Goal: Task Accomplishment & Management: Use online tool/utility

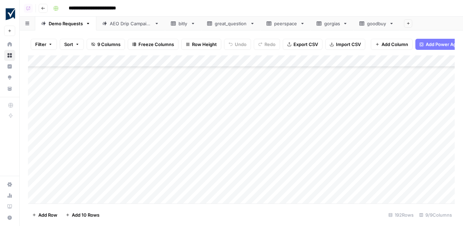
scroll to position [2017, 0]
click at [303, 111] on div "Add Column" at bounding box center [241, 129] width 427 height 148
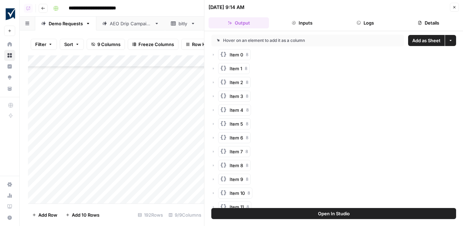
click at [416, 41] on span "Add as Sheet" at bounding box center [427, 40] width 28 height 7
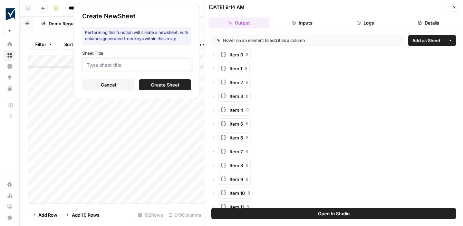
click at [170, 62] on input "Sheet Title" at bounding box center [137, 65] width 100 height 6
type input "v0"
click at [178, 84] on span "Create Sheet" at bounding box center [165, 84] width 29 height 7
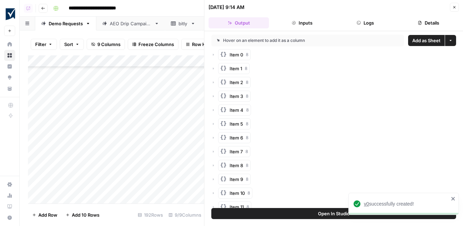
click at [368, 203] on span "v0" at bounding box center [366, 204] width 5 height 6
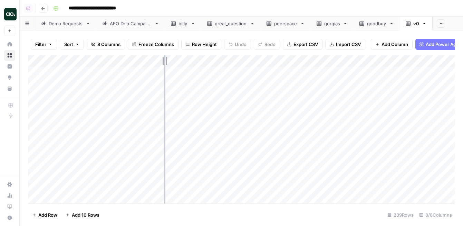
drag, startPoint x: 151, startPoint y: 64, endPoint x: 212, endPoint y: 63, distance: 61.5
click at [213, 63] on div "Add Column" at bounding box center [241, 129] width 427 height 148
drag, startPoint x: 213, startPoint y: 62, endPoint x: 218, endPoint y: 62, distance: 4.5
click at [218, 62] on div "Add Column" at bounding box center [241, 129] width 427 height 148
drag, startPoint x: 218, startPoint y: 60, endPoint x: 209, endPoint y: 59, distance: 8.4
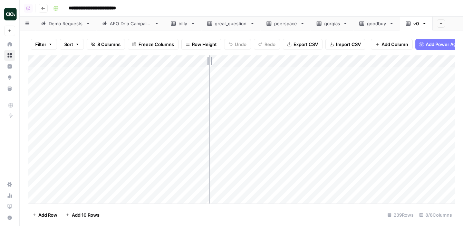
click at [209, 60] on div "Add Column" at bounding box center [241, 129] width 427 height 148
click at [122, 57] on div "Add Column" at bounding box center [241, 129] width 427 height 148
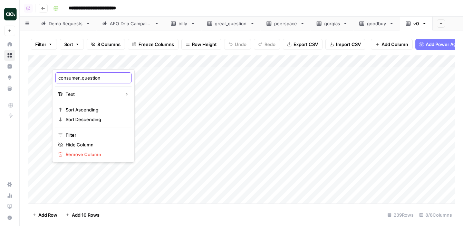
drag, startPoint x: 82, startPoint y: 79, endPoint x: 56, endPoint y: 76, distance: 25.4
click at [56, 76] on div "consumer_question" at bounding box center [93, 77] width 76 height 11
type input "question"
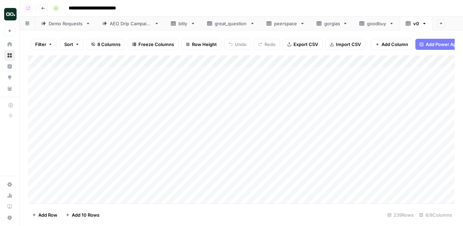
click at [38, 84] on div "Add Column" at bounding box center [241, 129] width 427 height 148
click at [40, 107] on div "Add Column" at bounding box center [241, 129] width 427 height 148
click at [36, 108] on div "Add Column" at bounding box center [241, 129] width 427 height 148
click at [37, 134] on div "Add Column" at bounding box center [241, 129] width 427 height 148
click at [36, 146] on div "Add Column" at bounding box center [241, 129] width 427 height 148
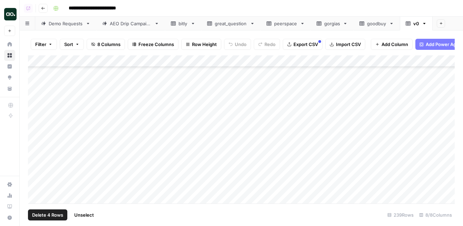
scroll to position [134, 0]
click at [37, 127] on div "Add Column" at bounding box center [241, 129] width 427 height 148
click at [38, 120] on div "Add Column" at bounding box center [241, 129] width 427 height 148
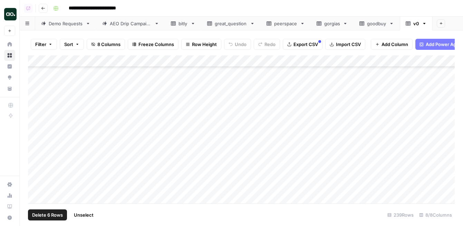
click at [36, 120] on div "Add Column" at bounding box center [241, 129] width 427 height 148
click at [38, 96] on div "Add Column" at bounding box center [241, 129] width 427 height 148
click at [38, 106] on div "Add Column" at bounding box center [241, 129] width 427 height 148
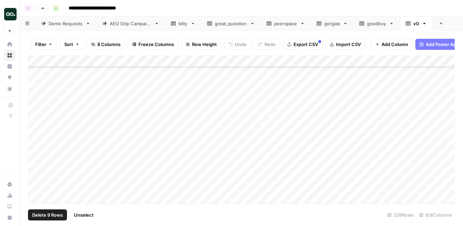
scroll to position [560, 0]
click at [38, 111] on div "Add Column" at bounding box center [241, 129] width 427 height 148
click at [37, 119] on div "Add Column" at bounding box center [241, 129] width 427 height 148
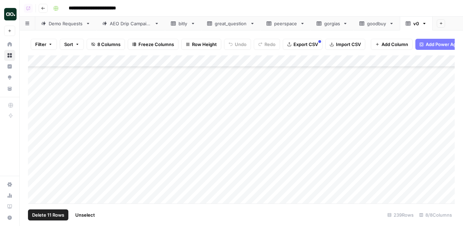
click at [36, 121] on div "Add Column" at bounding box center [241, 129] width 427 height 148
click at [36, 123] on div "Add Column" at bounding box center [241, 129] width 427 height 148
click at [36, 121] on div "Add Column" at bounding box center [241, 129] width 427 height 148
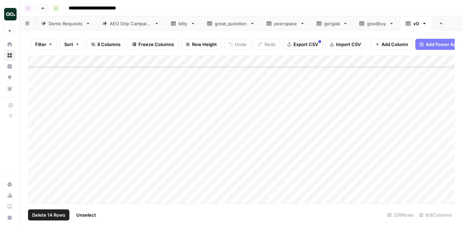
scroll to position [639, 0]
click at [36, 116] on div "Add Column" at bounding box center [241, 129] width 427 height 148
click at [36, 127] on div "Add Column" at bounding box center [241, 129] width 427 height 148
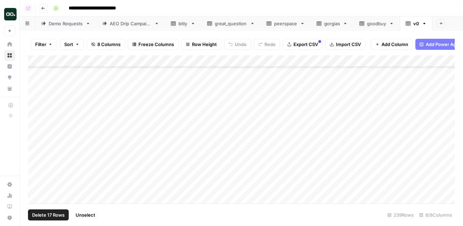
click at [35, 77] on div "Add Column" at bounding box center [241, 129] width 427 height 148
click at [35, 78] on div "Add Column" at bounding box center [241, 129] width 427 height 148
click at [37, 99] on div "Add Column" at bounding box center [241, 129] width 427 height 148
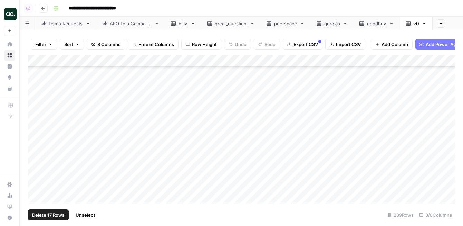
click at [37, 97] on div "Add Column" at bounding box center [241, 129] width 427 height 148
click at [37, 98] on div "Add Column" at bounding box center [241, 129] width 427 height 148
click at [36, 111] on div "Add Column" at bounding box center [241, 129] width 427 height 148
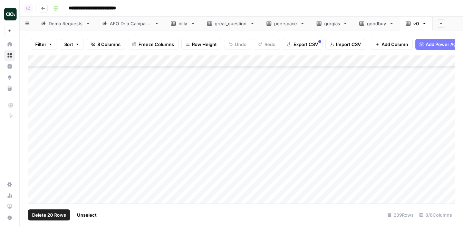
scroll to position [1182, 0]
click at [36, 105] on div "Add Column" at bounding box center [241, 129] width 427 height 148
click at [36, 103] on div "Add Column" at bounding box center [241, 129] width 427 height 148
click at [37, 91] on div "Add Column" at bounding box center [241, 129] width 427 height 148
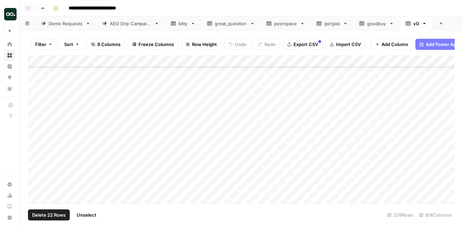
scroll to position [1305, 0]
click at [36, 129] on div "Add Column" at bounding box center [241, 129] width 427 height 148
click at [36, 82] on div "Add Column" at bounding box center [241, 129] width 427 height 148
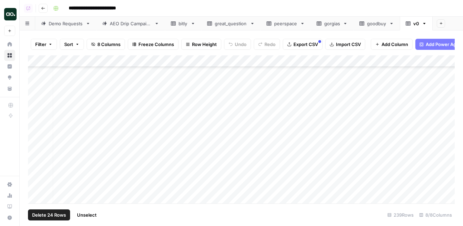
click at [39, 91] on div "Add Column" at bounding box center [241, 129] width 427 height 148
click at [37, 95] on div "Add Column" at bounding box center [241, 129] width 427 height 148
click at [36, 94] on div "Add Column" at bounding box center [241, 129] width 427 height 148
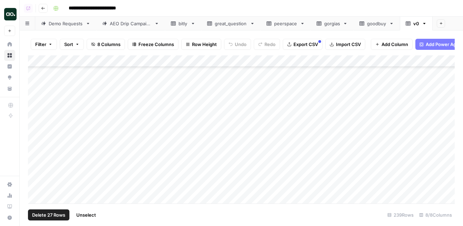
scroll to position [1699, 0]
click at [35, 101] on div "Add Column" at bounding box center [241, 129] width 427 height 148
click at [38, 127] on div "Add Column" at bounding box center [241, 129] width 427 height 148
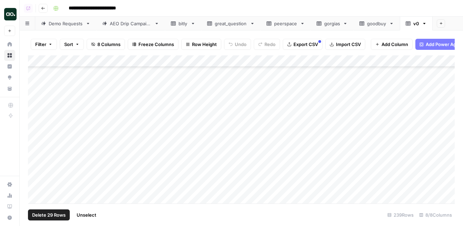
click at [35, 89] on div "Add Column" at bounding box center [241, 129] width 427 height 148
click at [35, 94] on div "Add Column" at bounding box center [241, 129] width 427 height 148
click at [36, 88] on div "Add Column" at bounding box center [241, 129] width 427 height 148
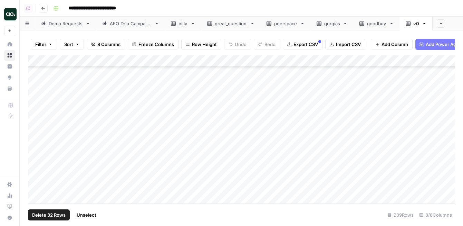
scroll to position [1866, 0]
click at [36, 87] on div "Add Column" at bounding box center [241, 129] width 427 height 148
click at [36, 94] on div "Add Column" at bounding box center [241, 129] width 427 height 148
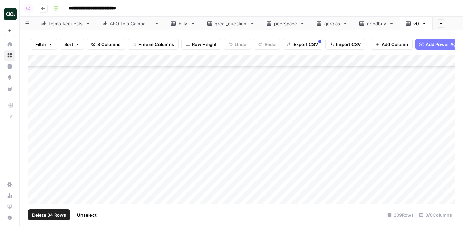
click at [37, 96] on div "Add Column" at bounding box center [241, 129] width 427 height 148
click at [37, 93] on div "Add Column" at bounding box center [241, 129] width 427 height 148
click at [37, 90] on div "Add Column" at bounding box center [241, 129] width 427 height 148
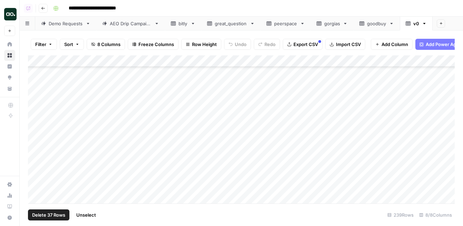
scroll to position [1986, 0]
click at [36, 86] on div "Add Column" at bounding box center [241, 129] width 427 height 148
click at [35, 95] on div "Add Column" at bounding box center [241, 129] width 427 height 148
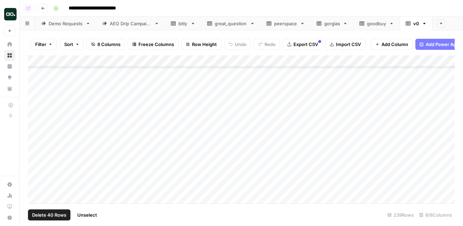
click at [35, 98] on div "Add Column" at bounding box center [241, 129] width 427 height 148
click at [35, 94] on div "Add Column" at bounding box center [241, 129] width 427 height 148
click at [36, 96] on div "Add Column" at bounding box center [241, 129] width 427 height 148
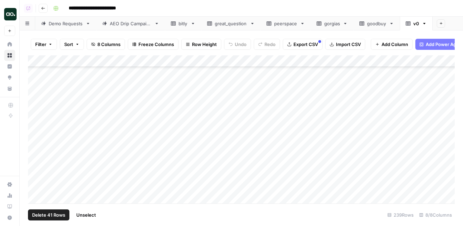
click at [36, 78] on div "Add Column" at bounding box center [241, 129] width 427 height 148
click at [36, 91] on div "Add Column" at bounding box center [241, 129] width 427 height 148
click at [37, 86] on div "Add Column" at bounding box center [241, 129] width 427 height 148
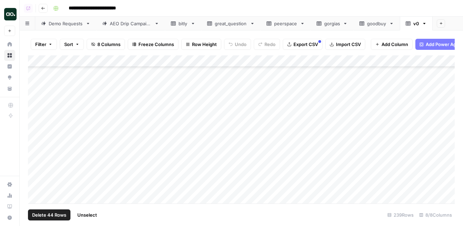
scroll to position [2514, 0]
click at [38, 73] on div "Add Column" at bounding box center [241, 129] width 427 height 148
click at [36, 75] on div "Add Column" at bounding box center [241, 129] width 427 height 148
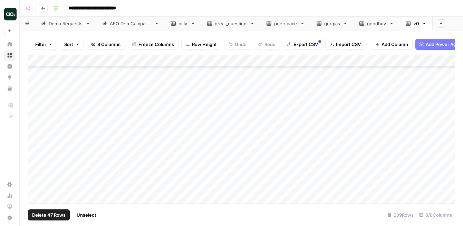
click at [37, 110] on div "Add Column" at bounding box center [241, 129] width 427 height 148
click at [52, 215] on span "Delete 47 Rows" at bounding box center [49, 214] width 34 height 7
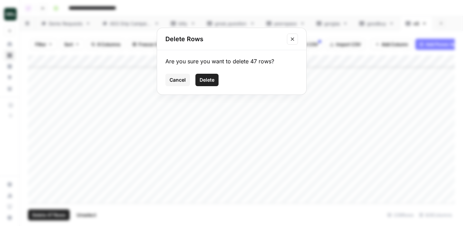
click at [206, 83] on button "Delete" at bounding box center [207, 80] width 23 height 12
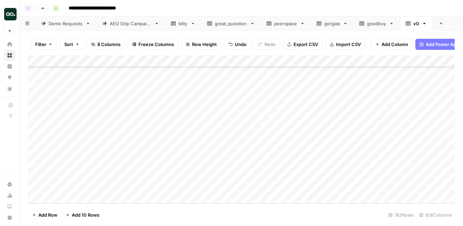
scroll to position [2131, 0]
click at [290, 45] on icon "button" at bounding box center [290, 44] width 4 height 4
